Goal: Information Seeking & Learning: Learn about a topic

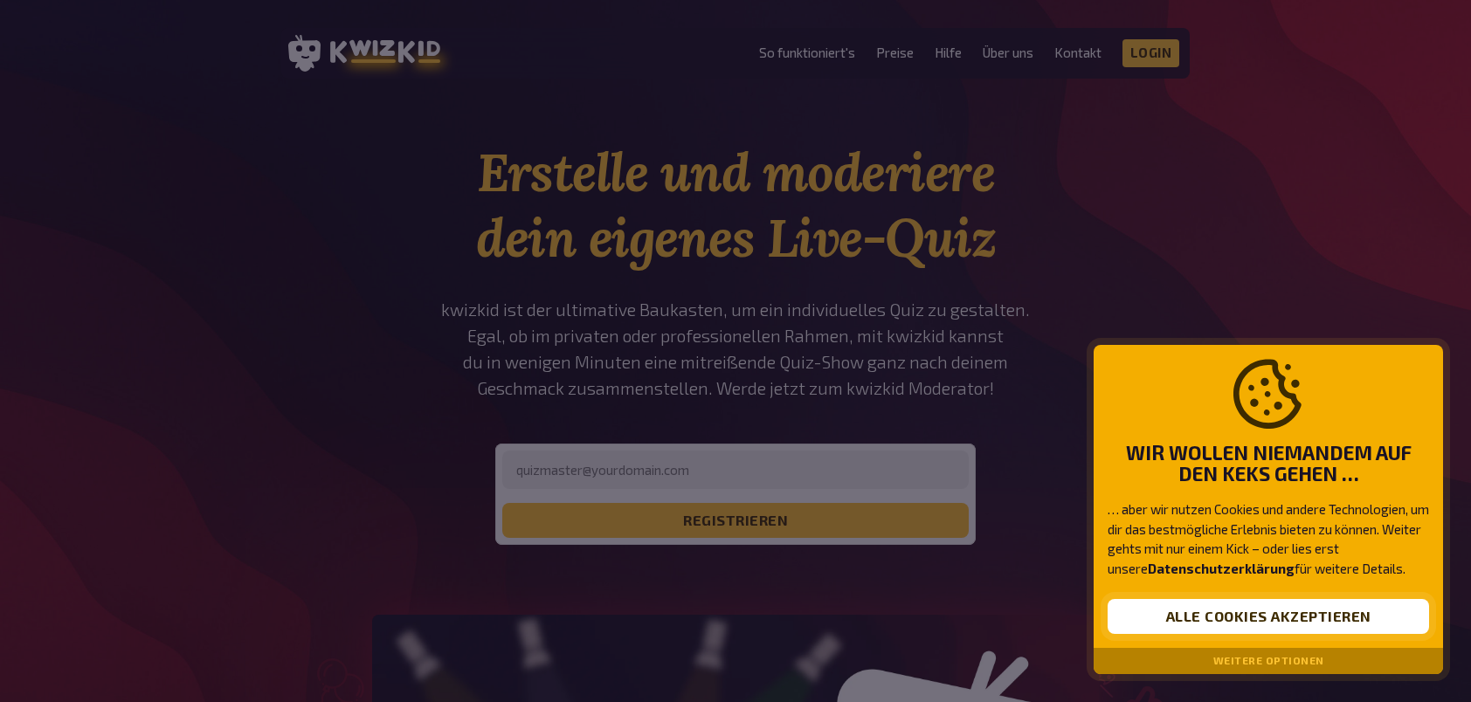
click at [1211, 618] on button "Alle Cookies akzeptieren" at bounding box center [1268, 616] width 321 height 35
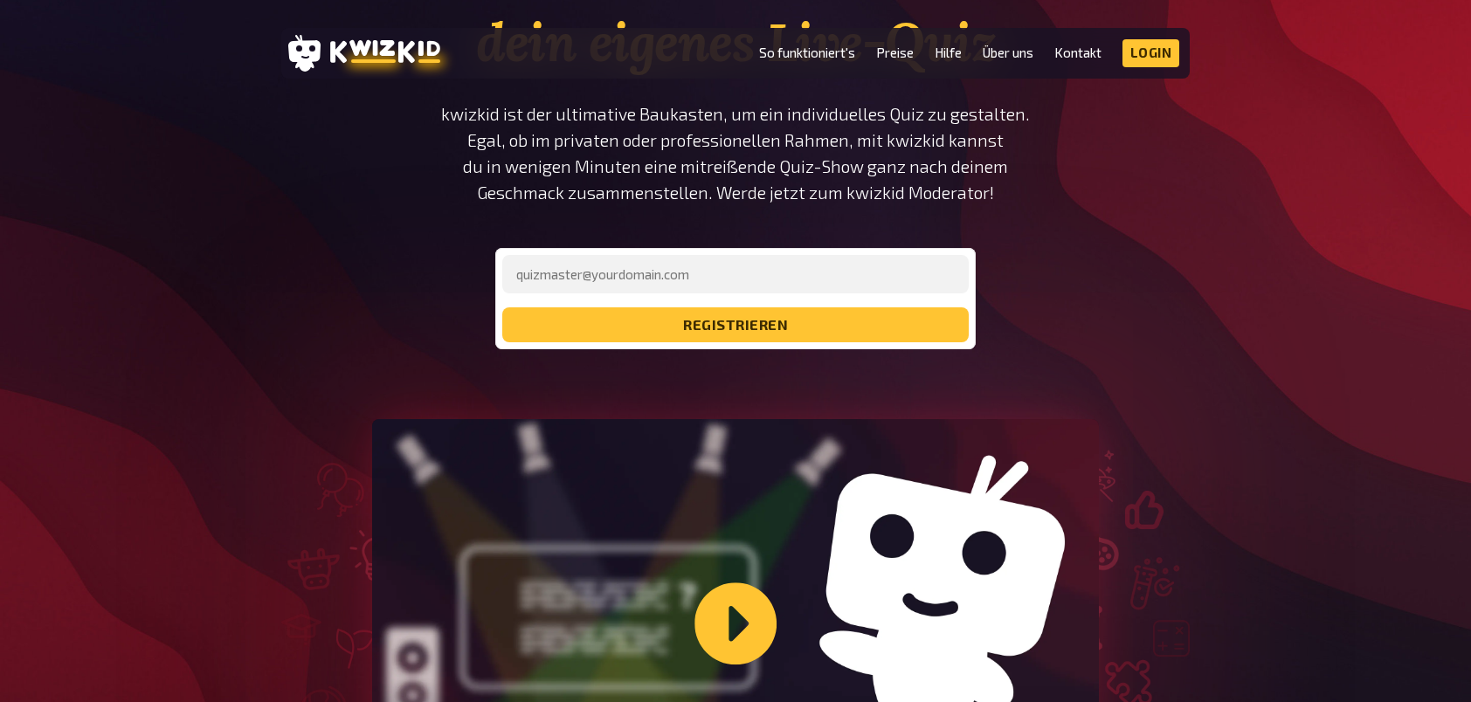
scroll to position [87, 0]
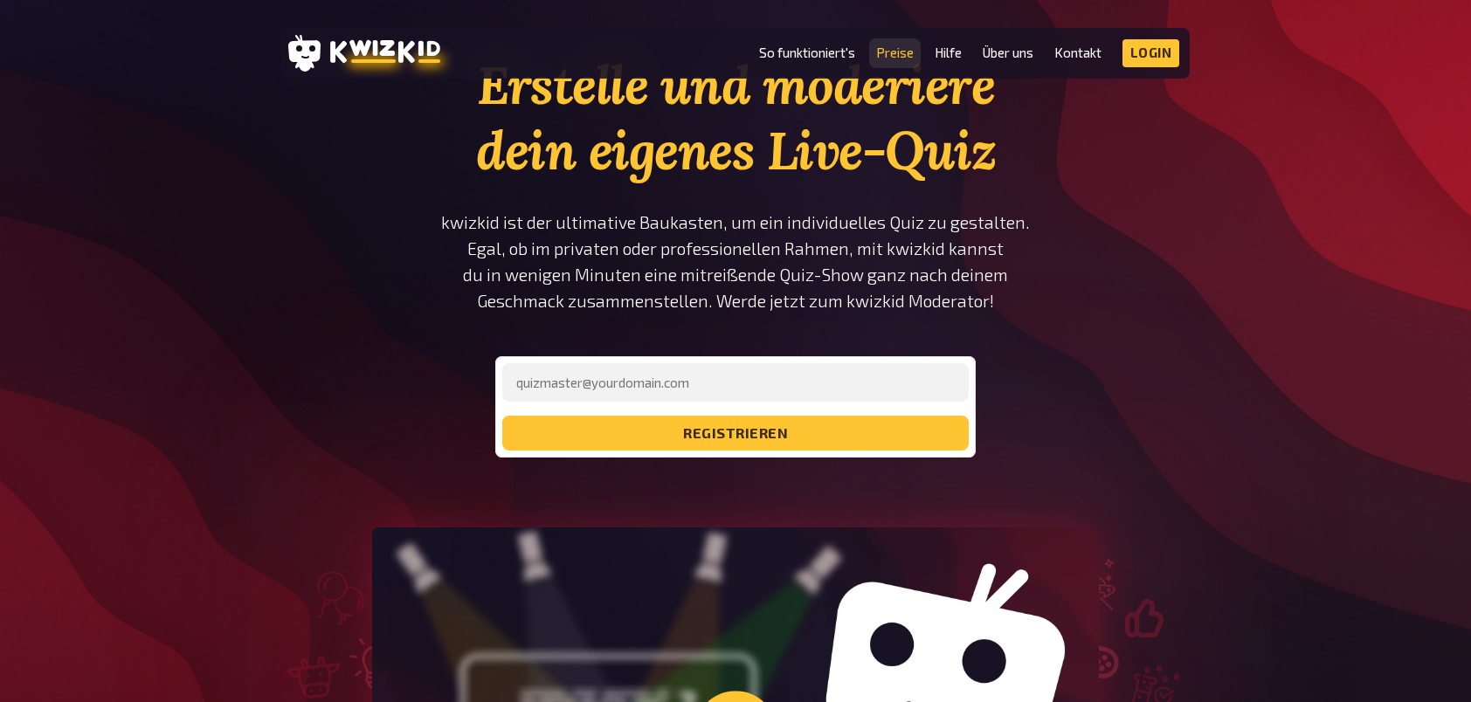
click at [898, 56] on link "Preise" at bounding box center [895, 52] width 38 height 15
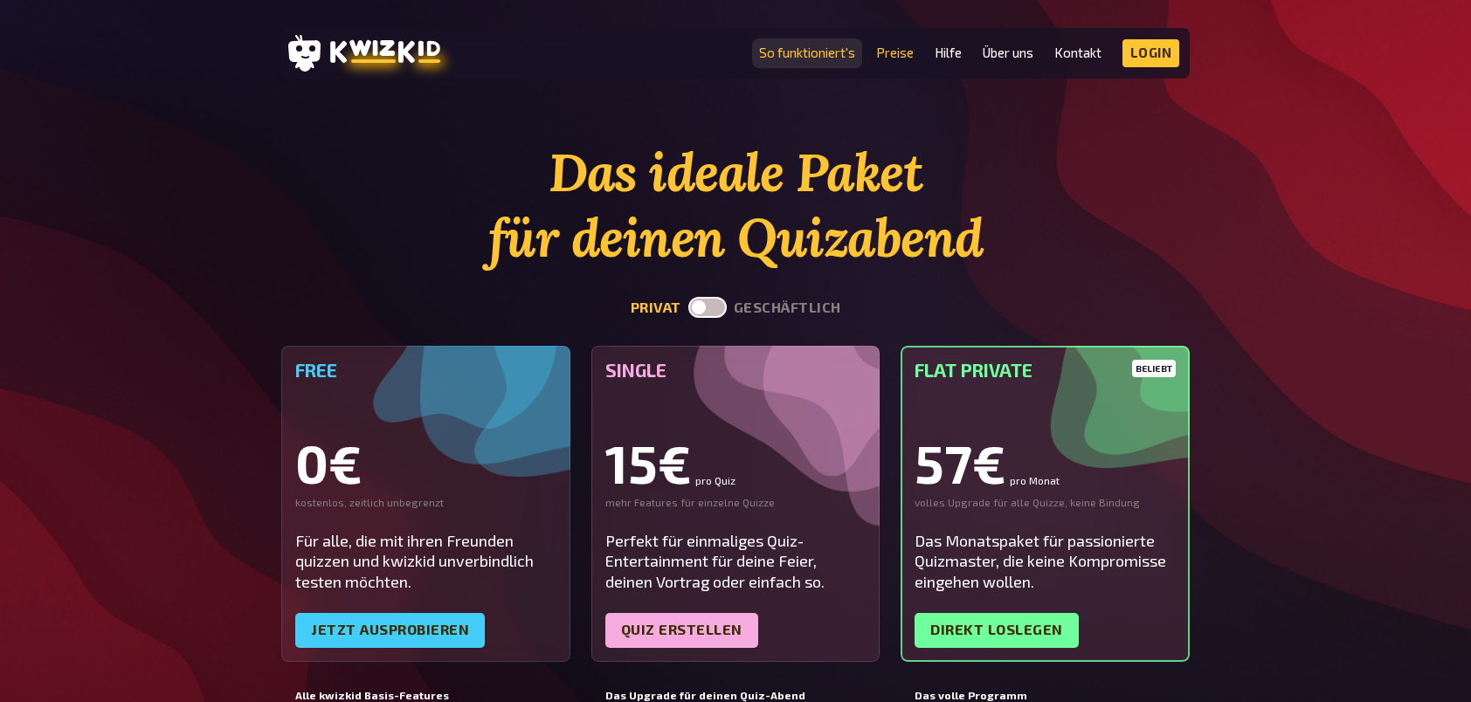
click at [821, 47] on link "So funktioniert's" at bounding box center [807, 52] width 96 height 15
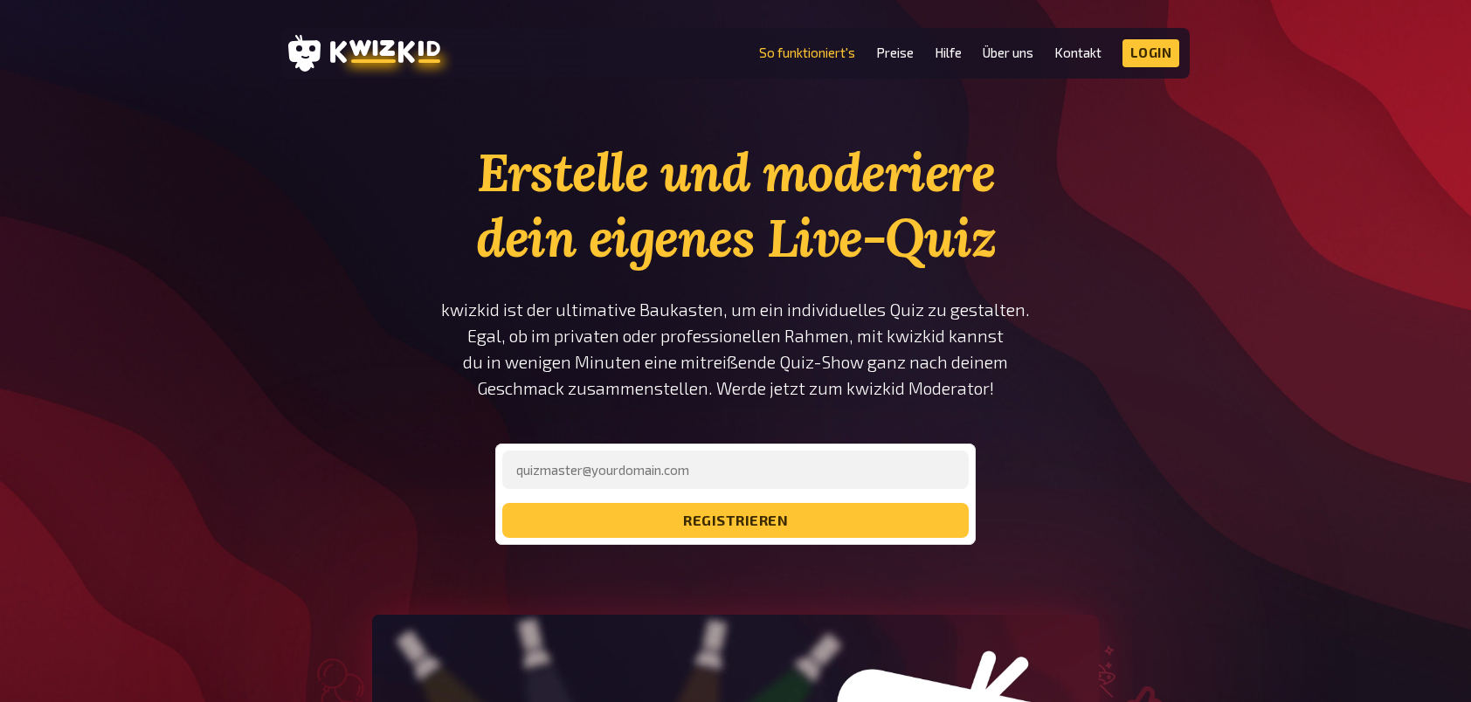
scroll to position [87, 0]
